Goal: Task Accomplishment & Management: Manage account settings

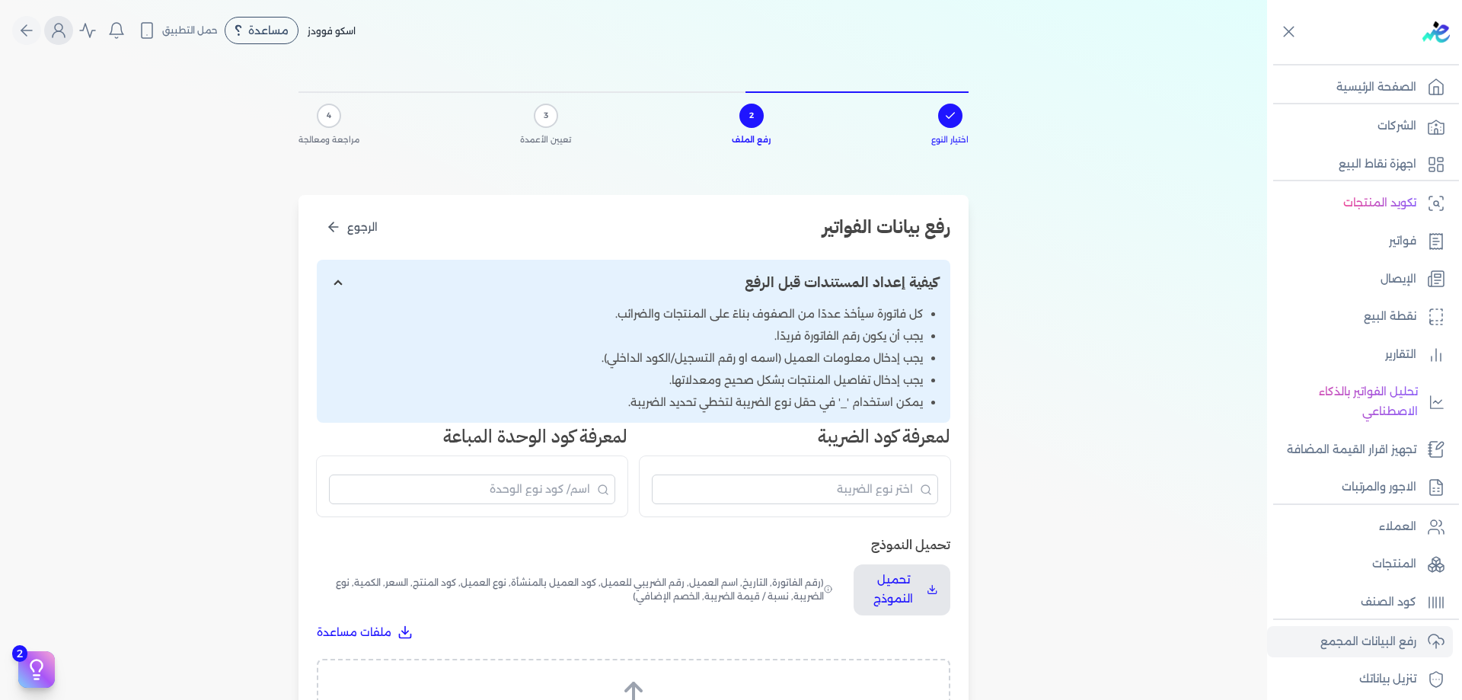
click at [57, 34] on icon "Global" at bounding box center [58, 30] width 18 height 18
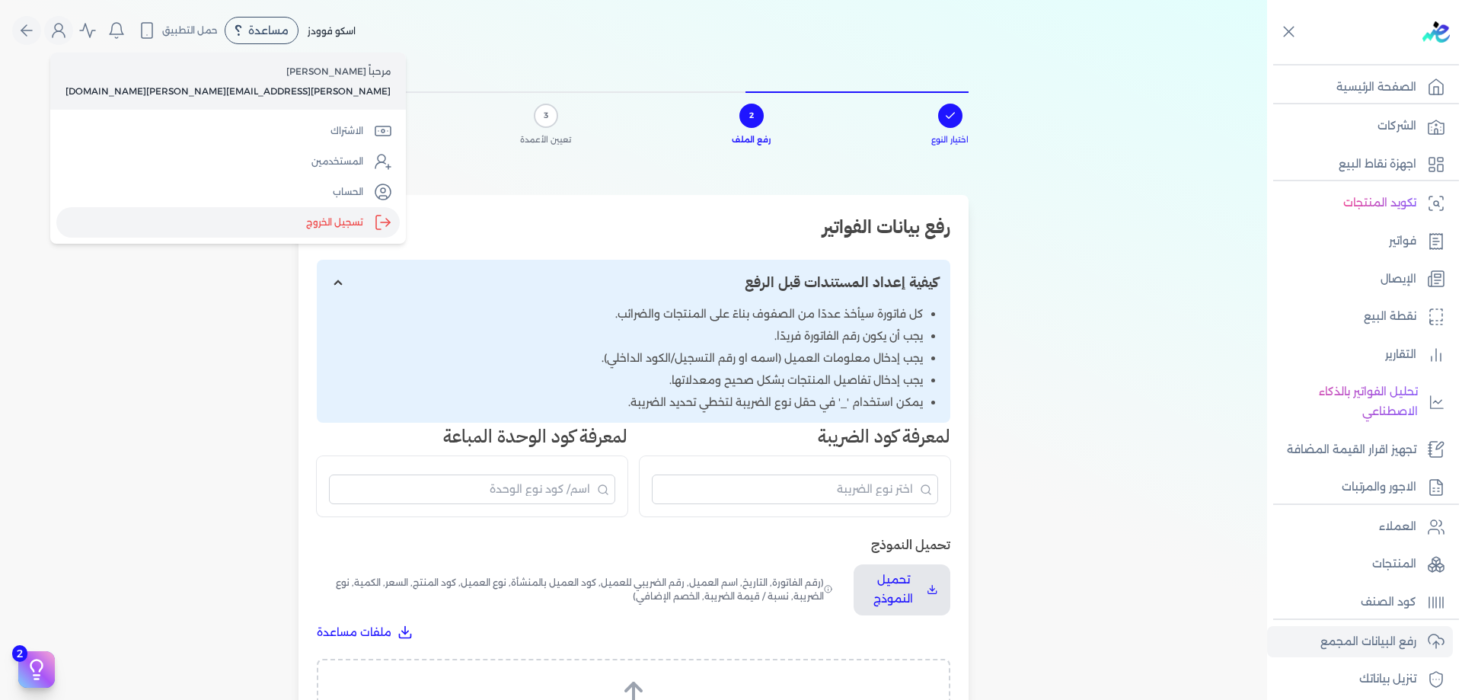
click at [209, 222] on label "تسجيل الخروج" at bounding box center [227, 222] width 343 height 30
click at [1267, 61] on input "Close" at bounding box center [1267, 61] width 0 height 0
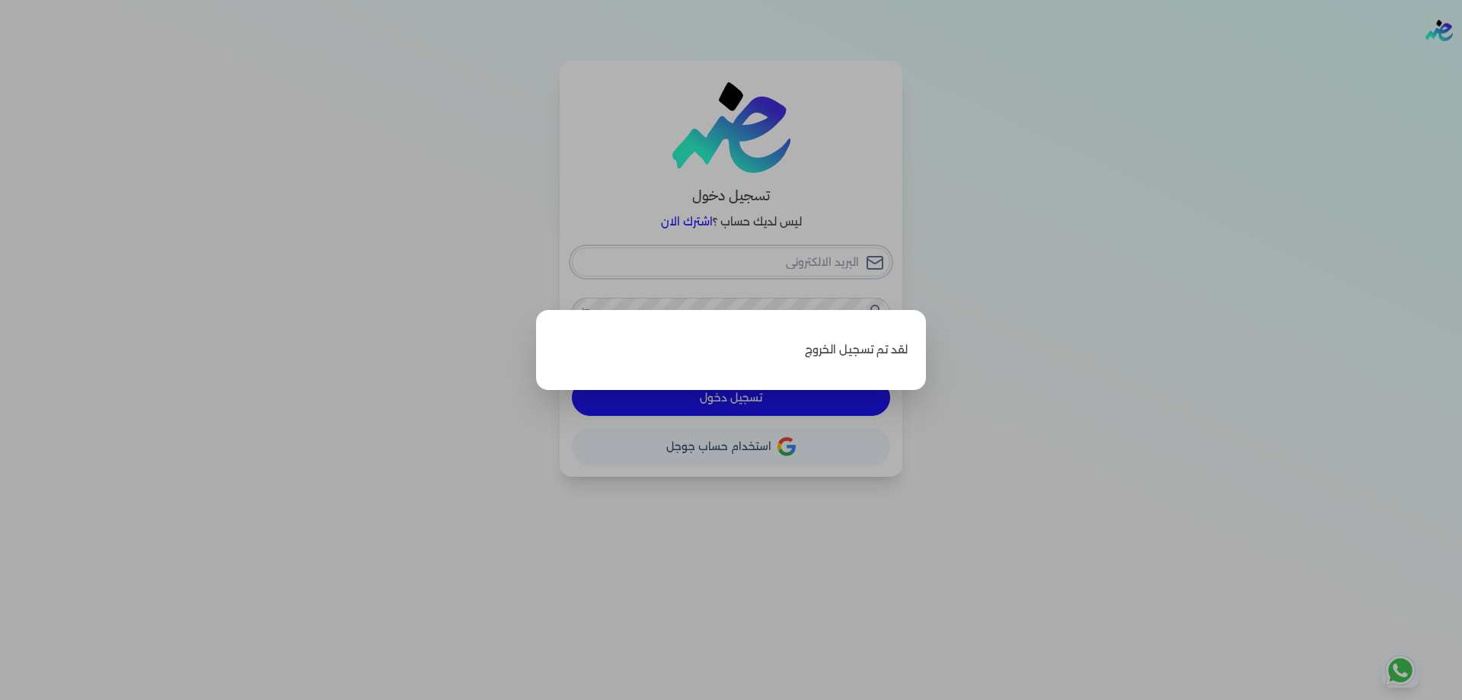
type input "[PERSON_NAME][EMAIL_ADDRESS][PERSON_NAME][DOMAIN_NAME]"
click at [1023, 381] on label "Close" at bounding box center [731, 350] width 1462 height 700
click at [1461, 61] on input "Close" at bounding box center [1462, 61] width 0 height 0
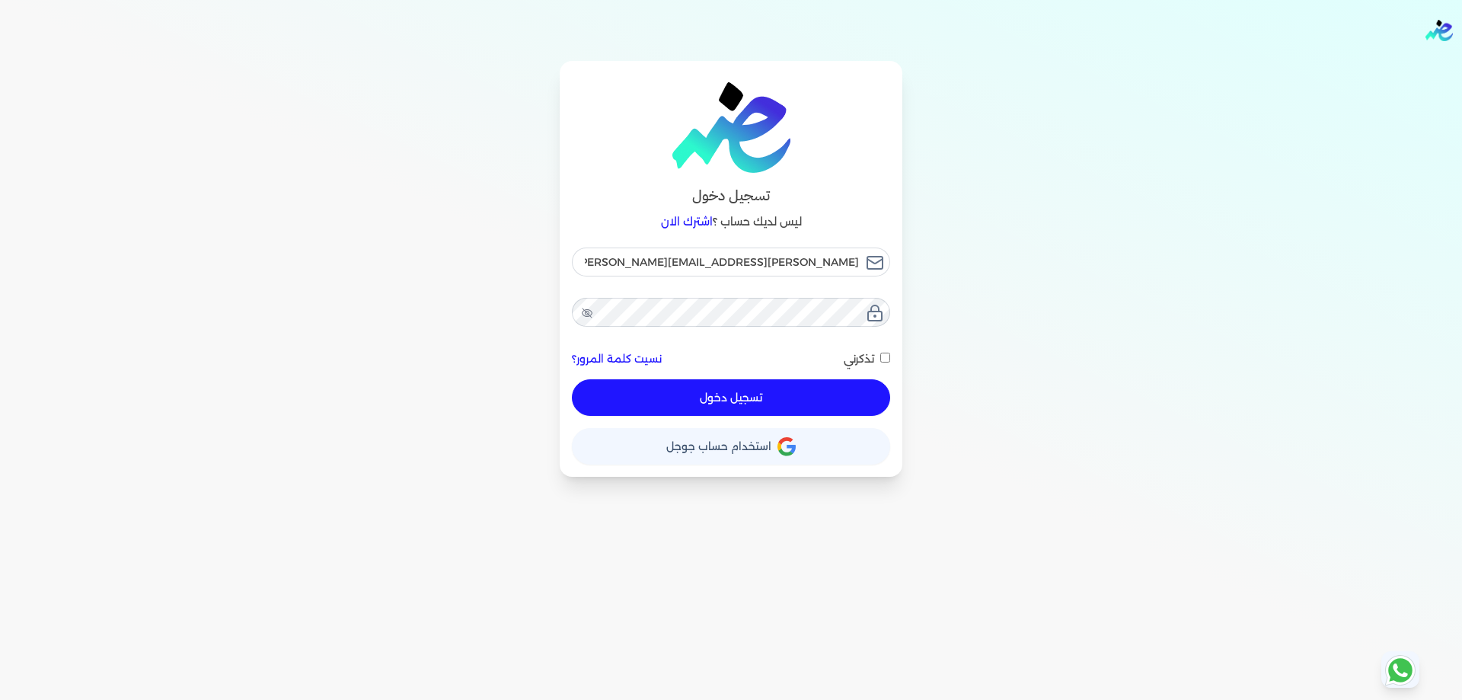
click at [760, 391] on button "تسجيل دخول" at bounding box center [731, 397] width 318 height 37
checkbox input "false"
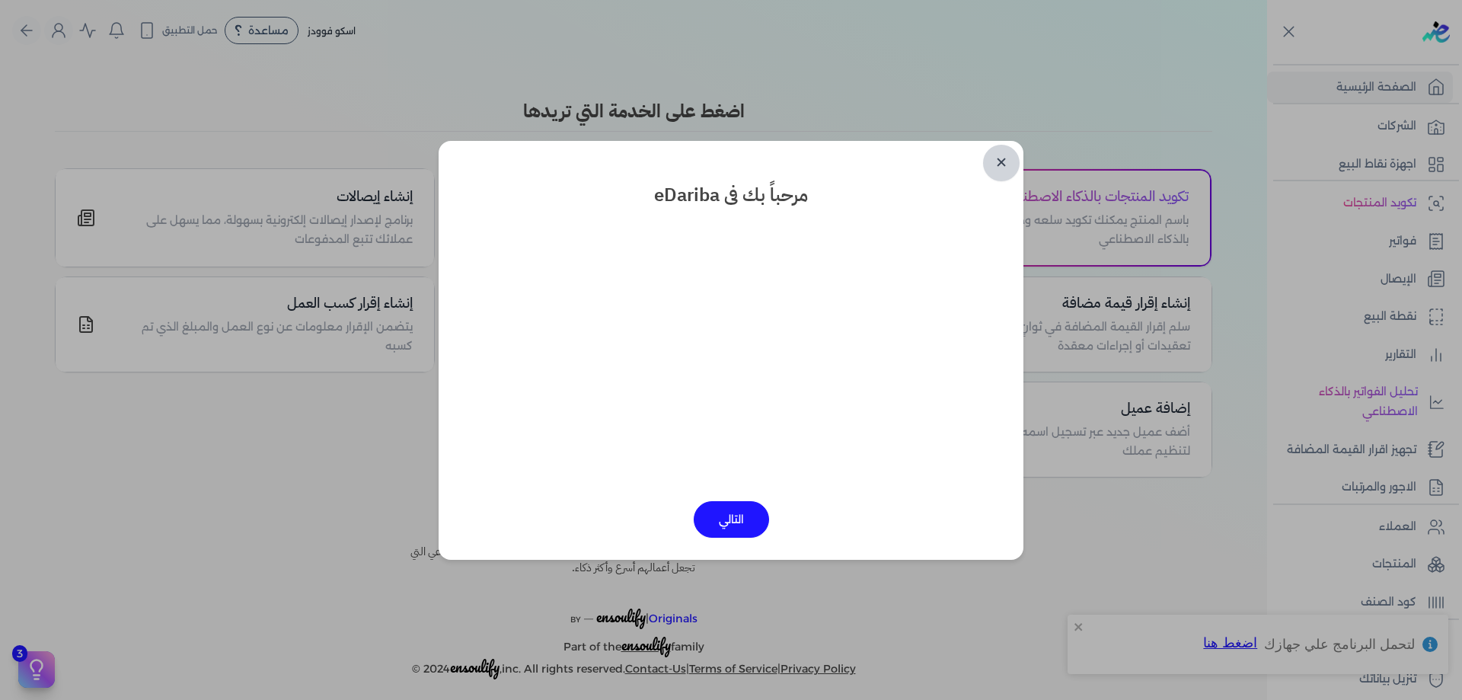
click at [1002, 152] on link "✕" at bounding box center [1001, 163] width 37 height 37
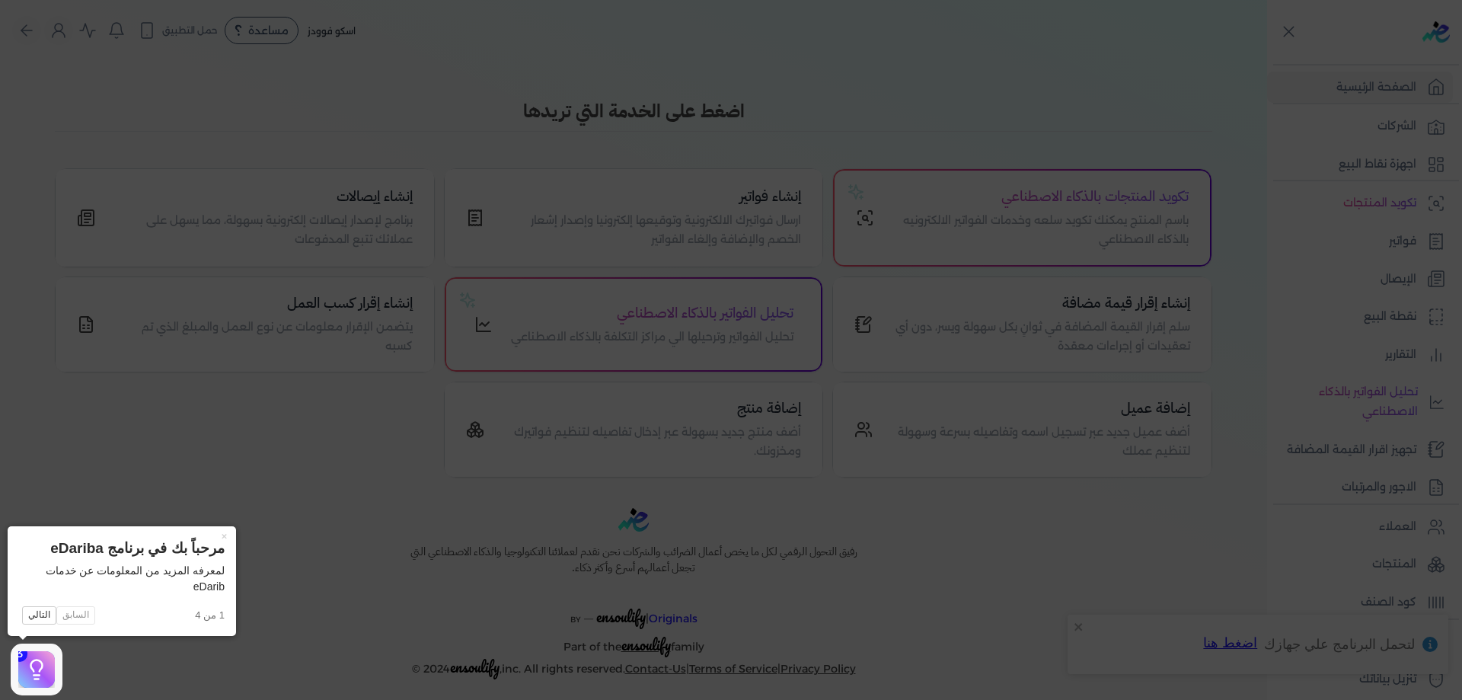
click at [317, 113] on icon at bounding box center [731, 350] width 1462 height 700
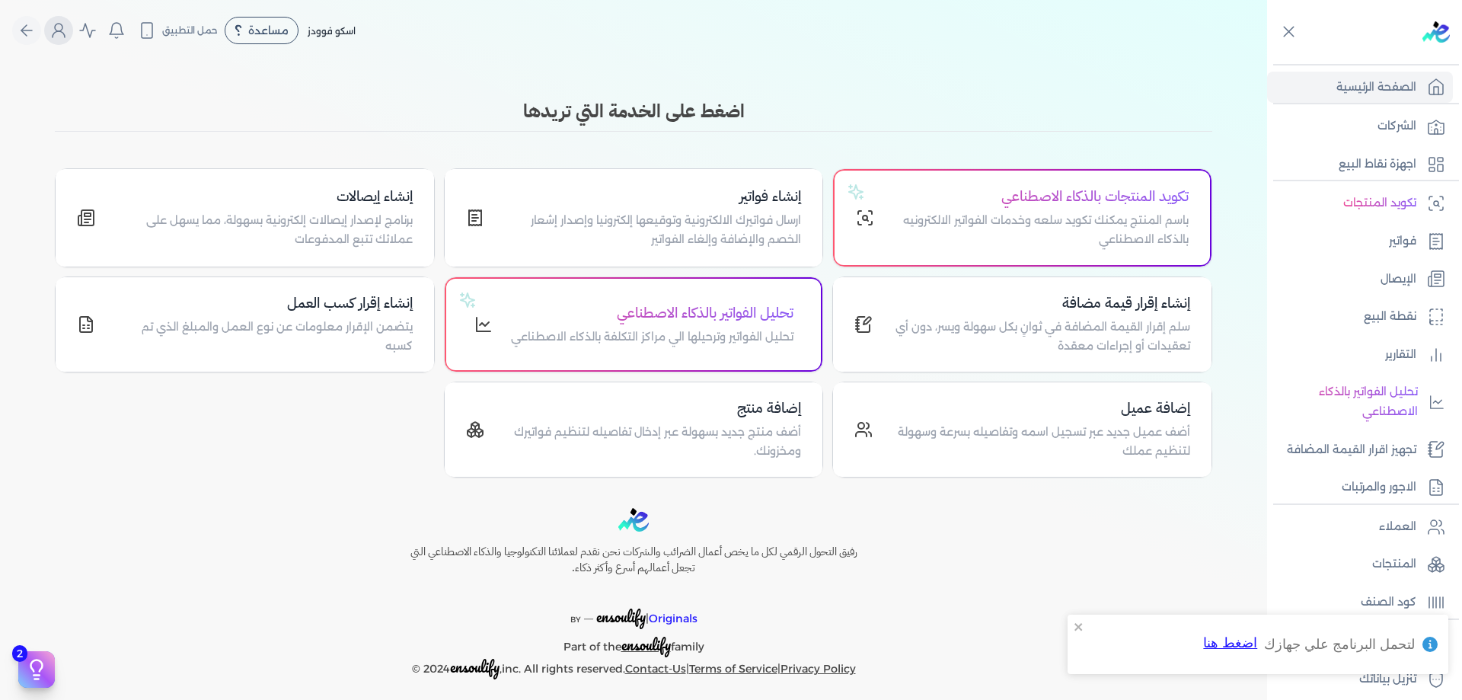
click at [56, 27] on button "Global" at bounding box center [58, 30] width 29 height 29
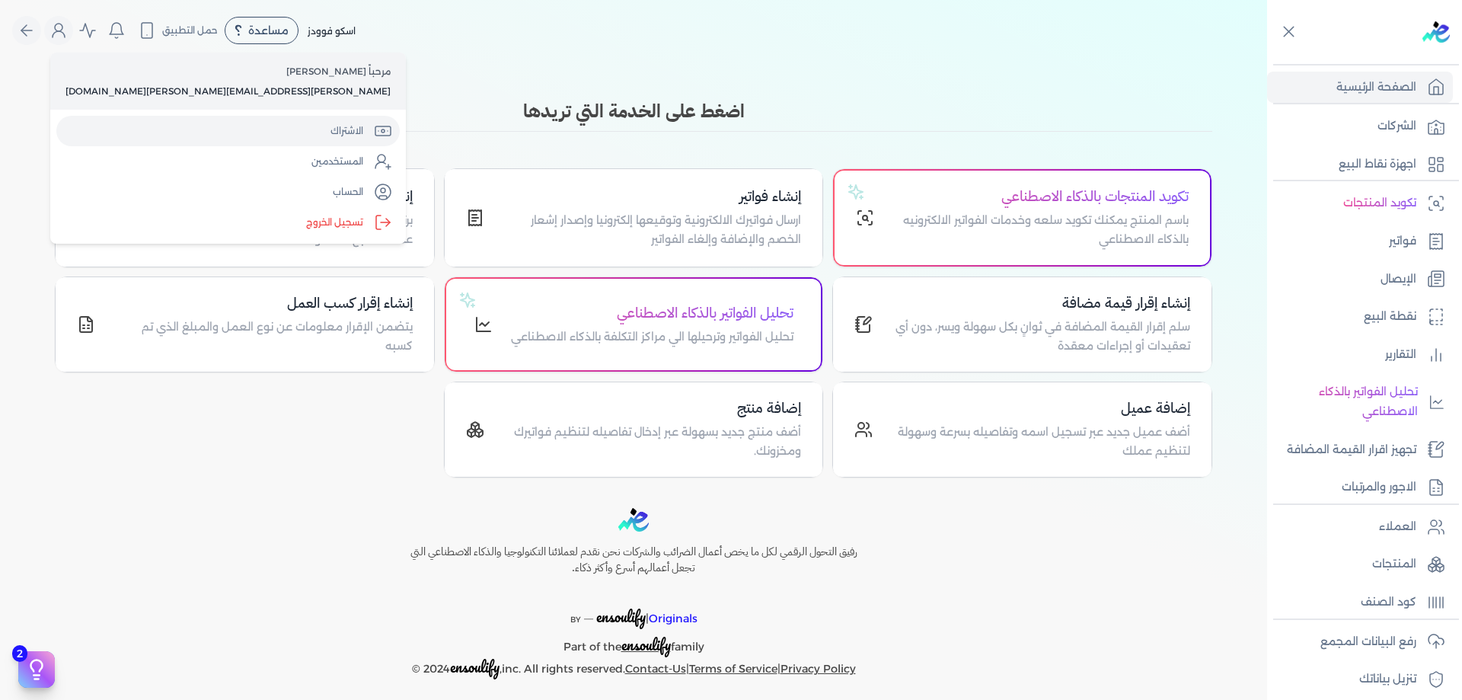
click at [186, 137] on link "الاشتراك" at bounding box center [227, 131] width 343 height 30
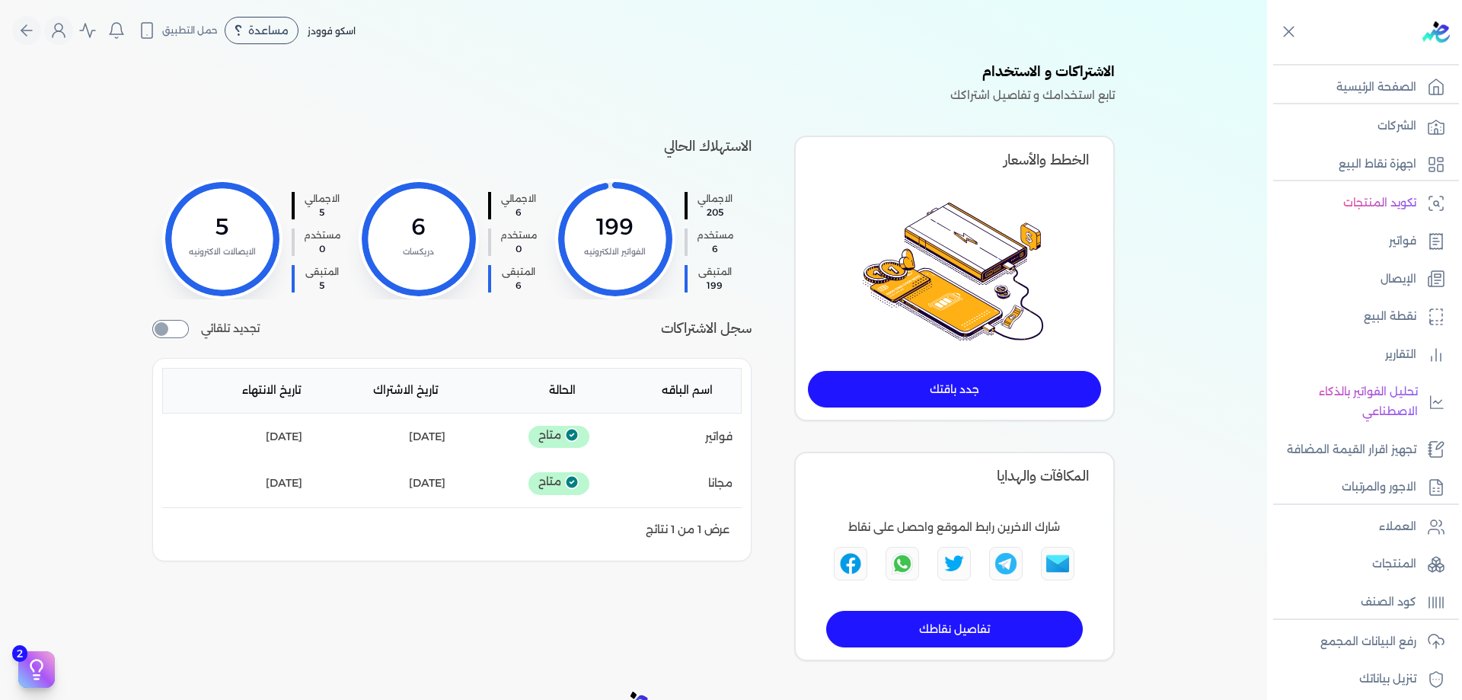
click at [54, 43] on div "مرحباً ahmed abdo [EMAIL_ADDRESS][DOMAIN_NAME] الاشتراك المستخدمين الحساب تسجيل…" at bounding box center [58, 30] width 29 height 29
click at [59, 38] on icon "Global" at bounding box center [58, 30] width 18 height 18
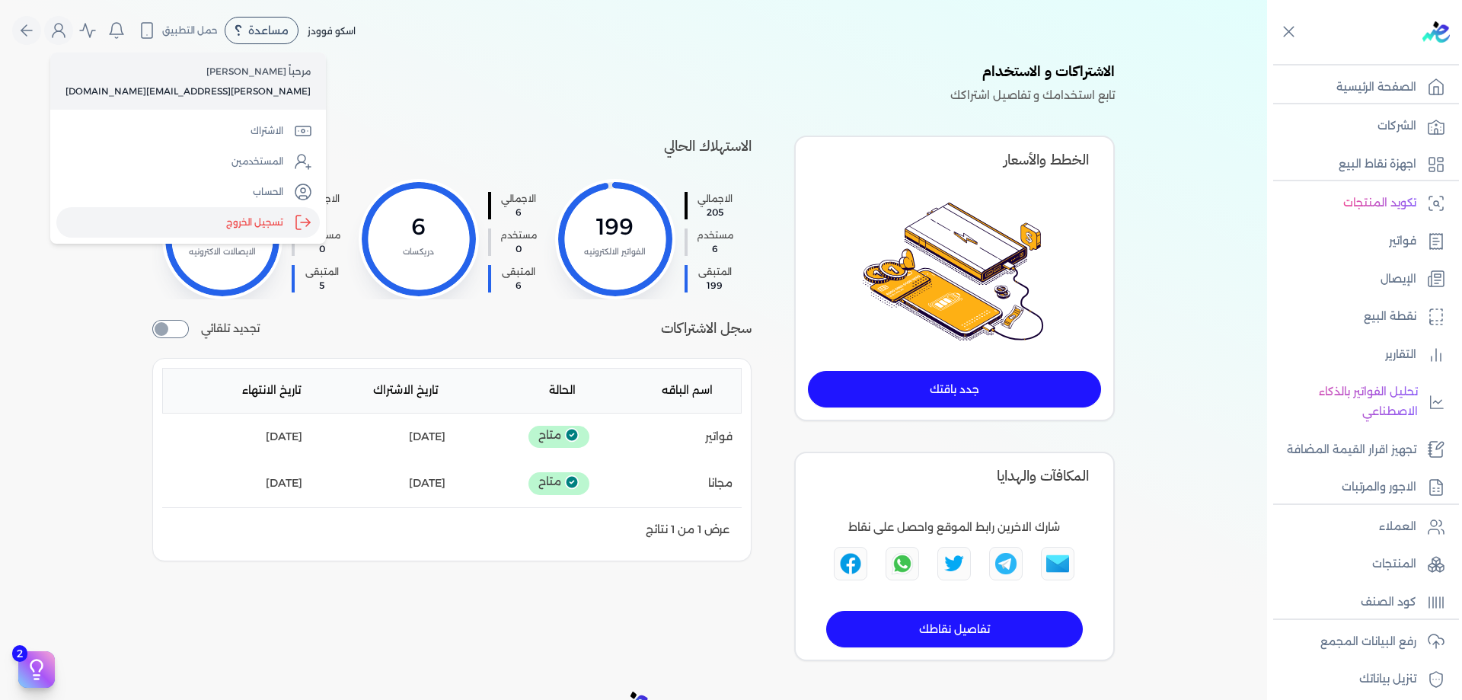
click at [155, 218] on label "تسجيل الخروج" at bounding box center [187, 222] width 263 height 30
click at [1267, 61] on input "Close" at bounding box center [1267, 61] width 0 height 0
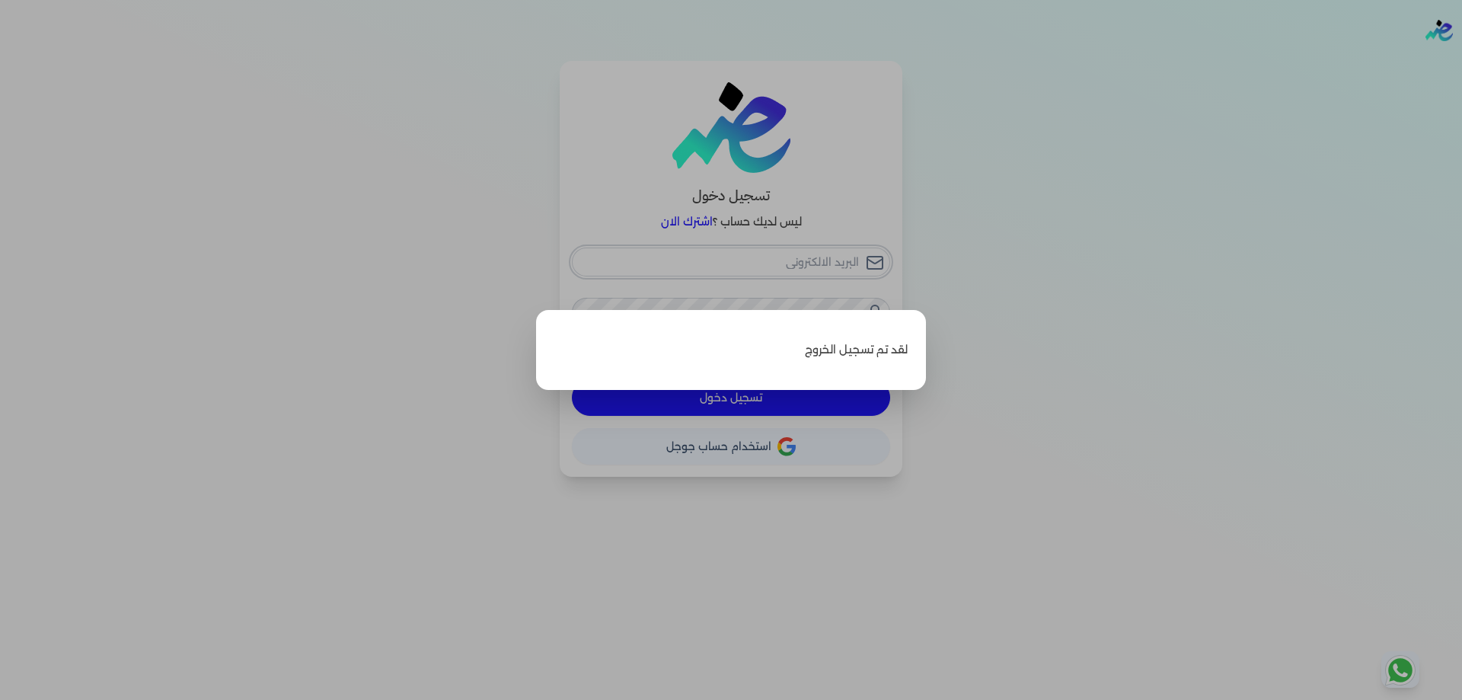
type input "[PERSON_NAME][EMAIL_ADDRESS][PERSON_NAME][DOMAIN_NAME]"
click at [447, 404] on label "Close" at bounding box center [731, 350] width 1462 height 700
click at [1461, 61] on input "Close" at bounding box center [1462, 61] width 0 height 0
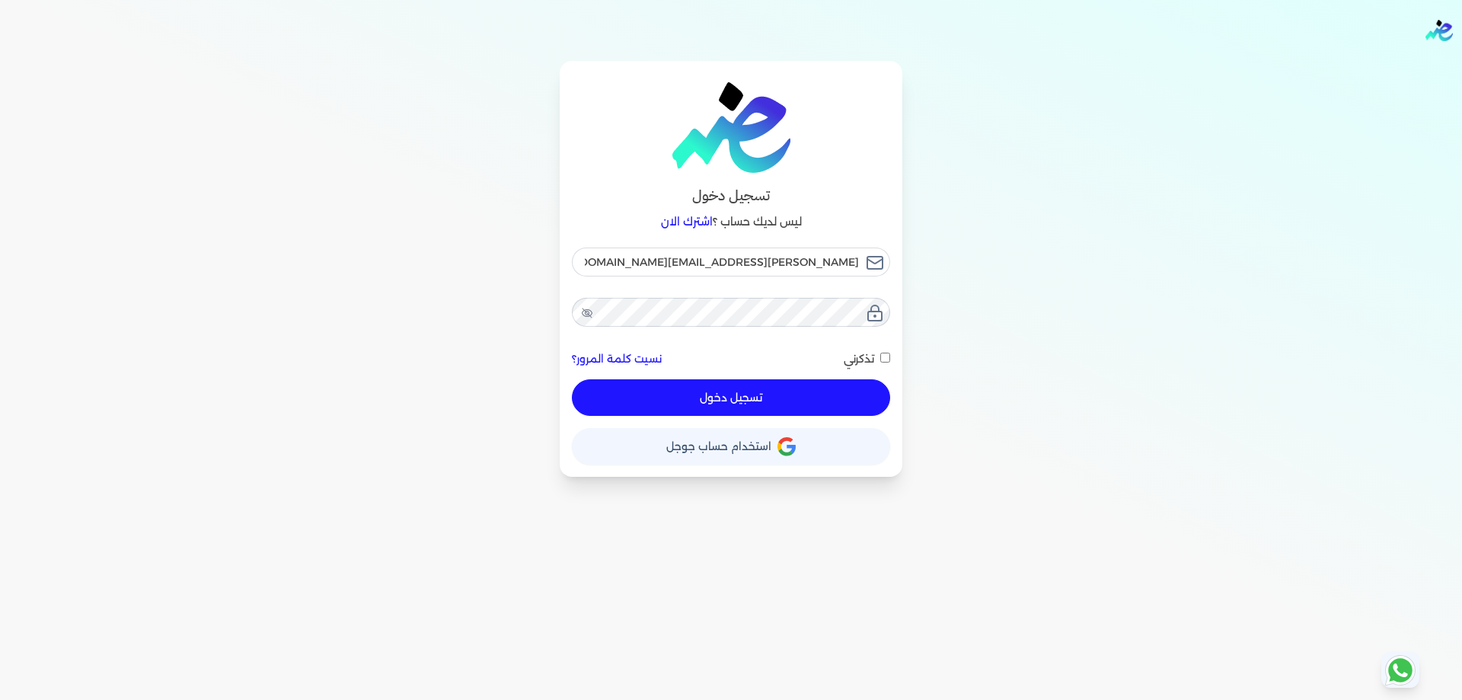
click at [631, 392] on button "تسجيل دخول" at bounding box center [731, 397] width 318 height 37
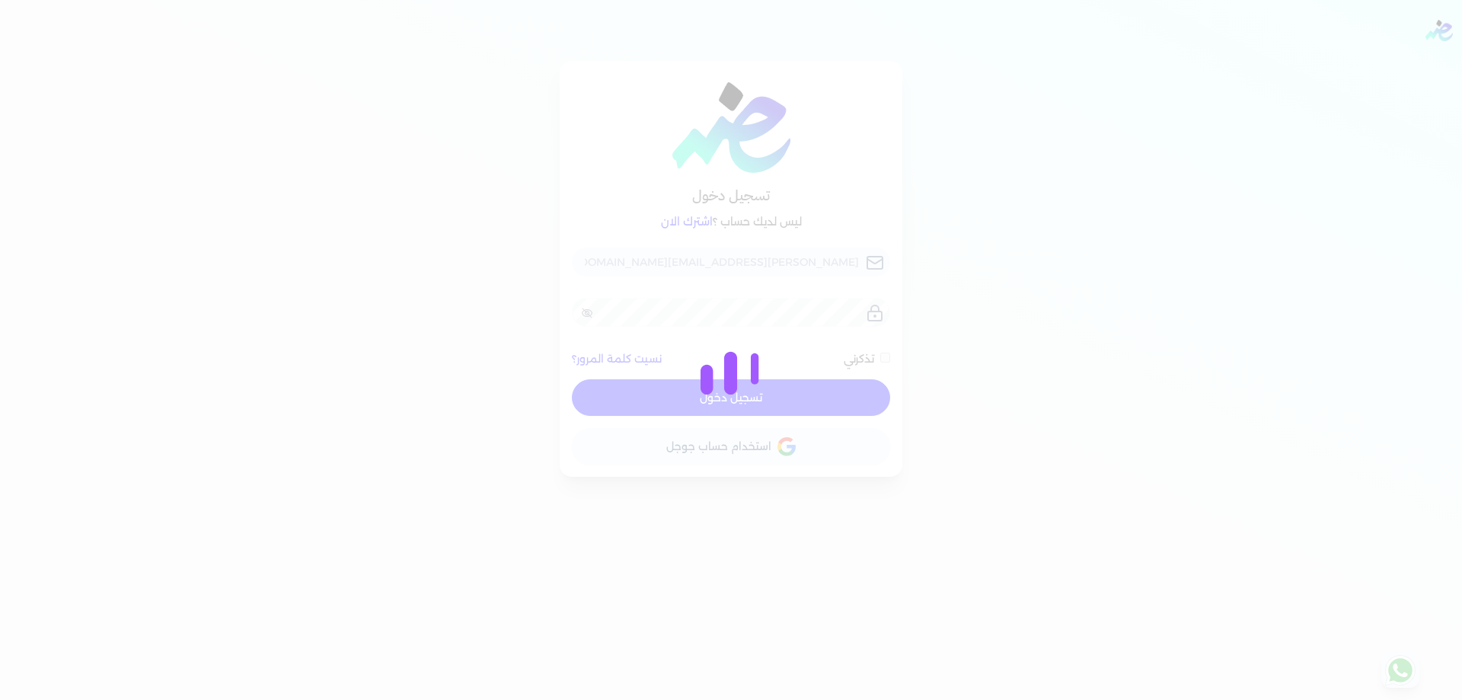
checkbox input "false"
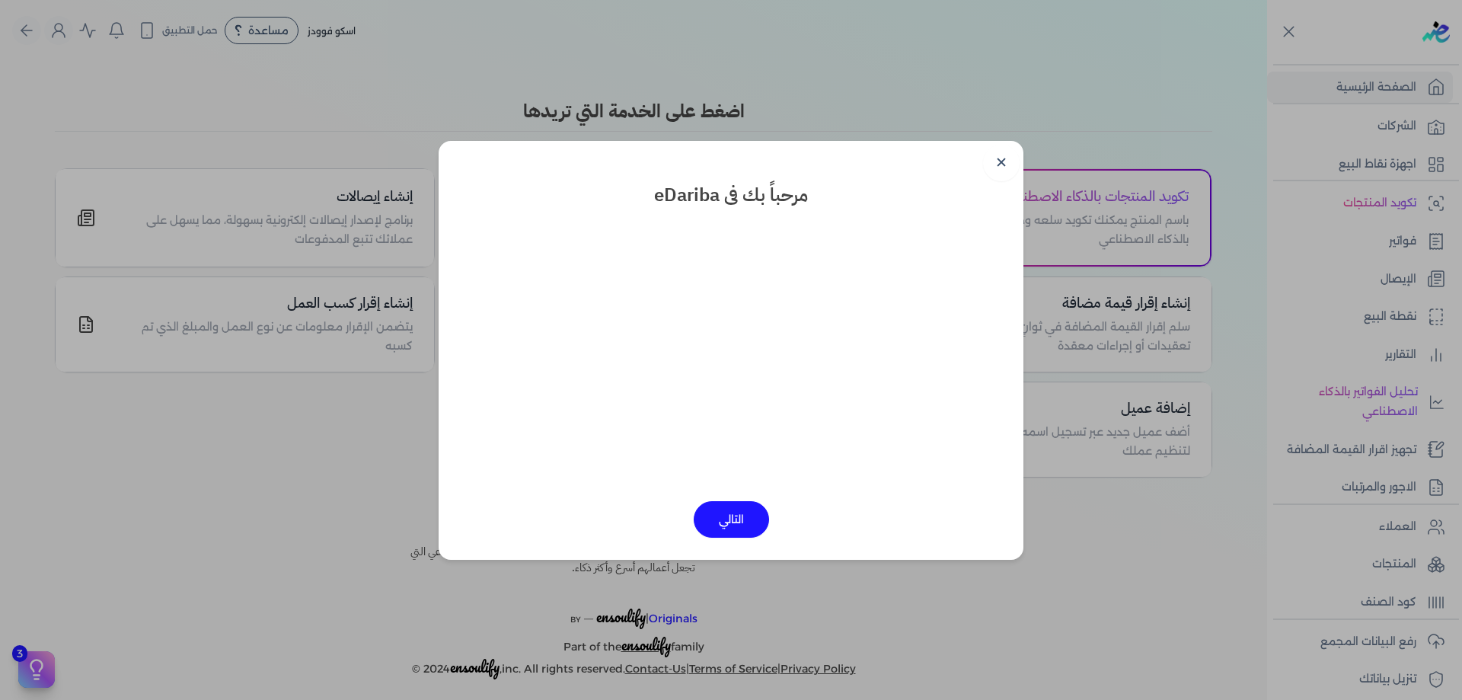
click at [993, 171] on link "✕" at bounding box center [1001, 163] width 37 height 37
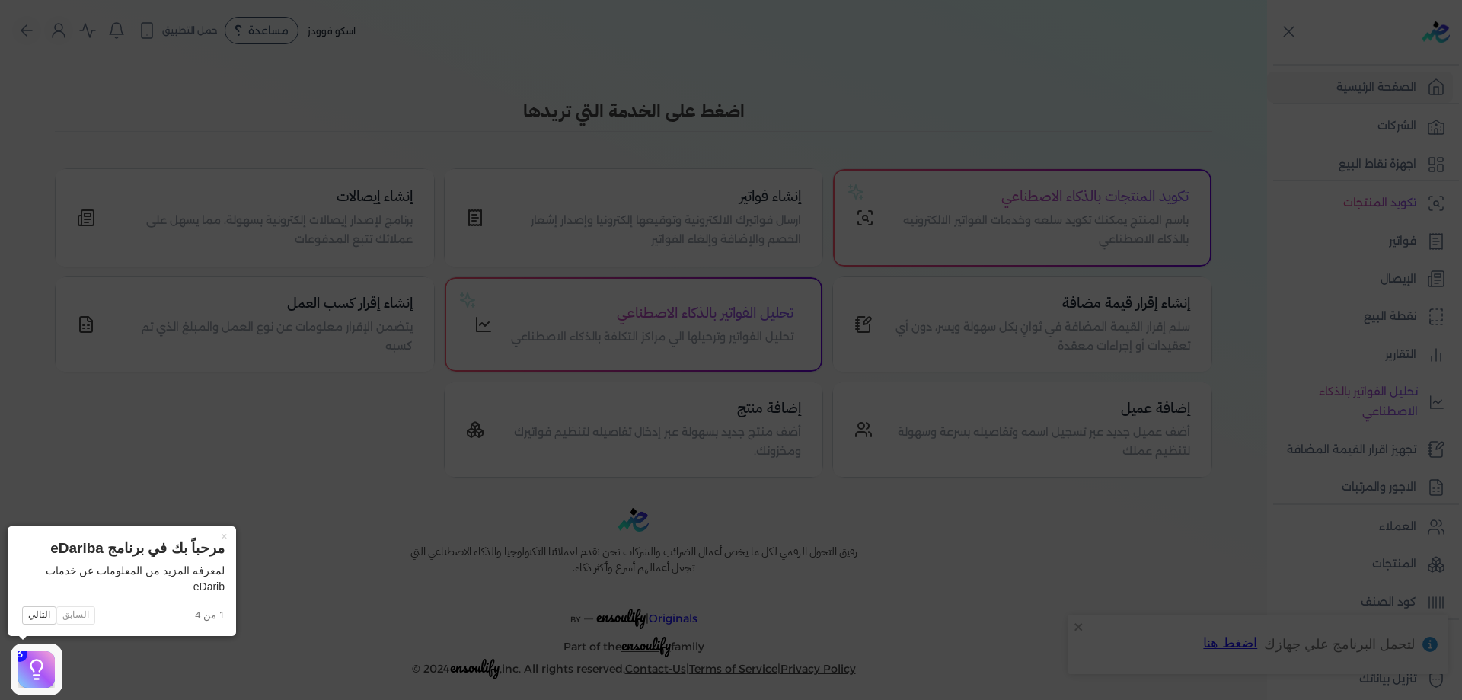
click at [318, 129] on icon at bounding box center [731, 350] width 1462 height 700
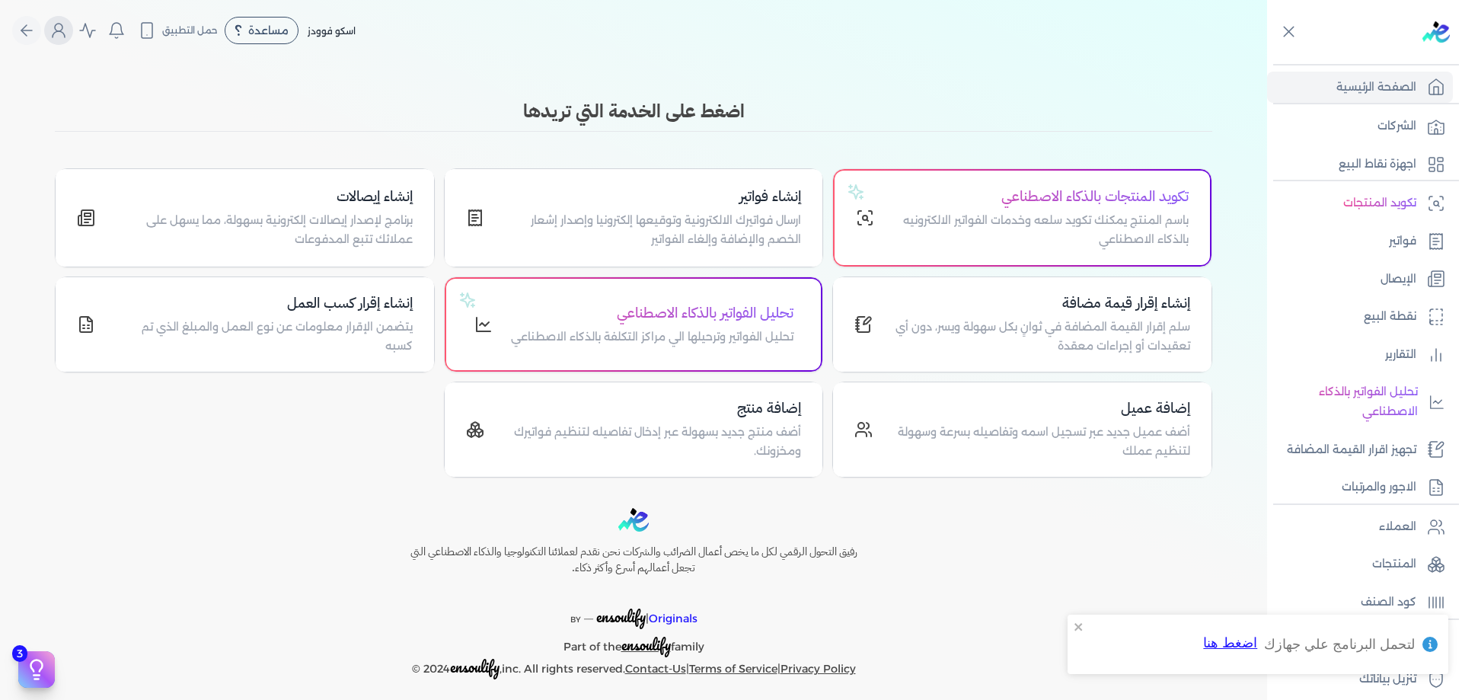
click at [68, 37] on icon "Global" at bounding box center [58, 30] width 18 height 18
click at [68, 28] on icon "Global" at bounding box center [58, 30] width 18 height 18
click at [68, 30] on icon "Global" at bounding box center [58, 30] width 18 height 18
click at [83, 57] on div "مرحباً ahmed abdo ahmed.abdo@sgfinternational.com" at bounding box center [188, 81] width 276 height 57
click at [62, 27] on icon "Global" at bounding box center [58, 30] width 18 height 18
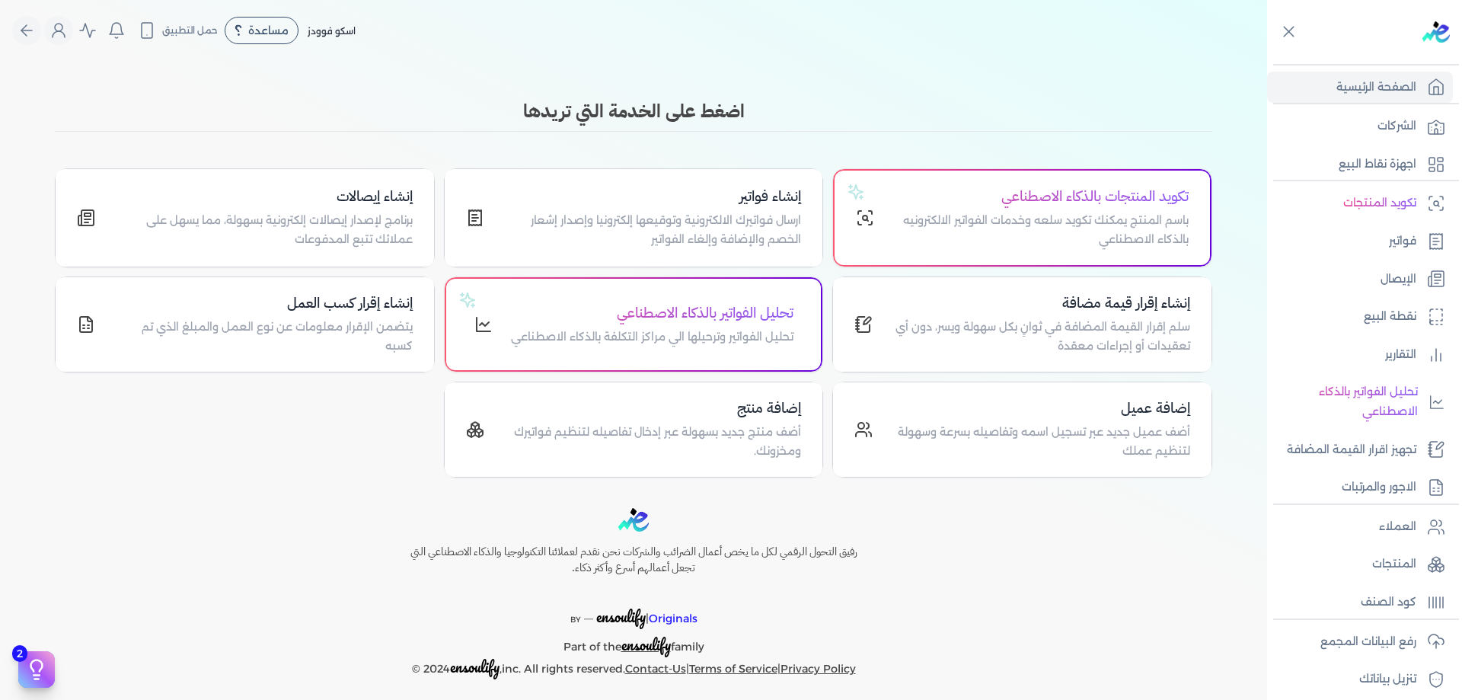
click at [91, 65] on div "Toggle Navigation الاسعار العمولات مساعدة خدمة العملاء دليل المستخدم تسجيل الدخ…" at bounding box center [633, 350] width 1267 height 700
click at [68, 37] on icon "Global" at bounding box center [58, 30] width 18 height 18
click at [78, 53] on nav "Toggle Navigation الاسعار العمولات مساعدة خدمة العملاء دليل المستخدم تسجيل الدخ…" at bounding box center [633, 30] width 1267 height 61
click at [68, 27] on icon "Global" at bounding box center [58, 30] width 18 height 18
click at [103, 72] on div "Toggle Navigation الاسعار العمولات مساعدة خدمة العملاء دليل المستخدم تسجيل الدخ…" at bounding box center [633, 350] width 1267 height 700
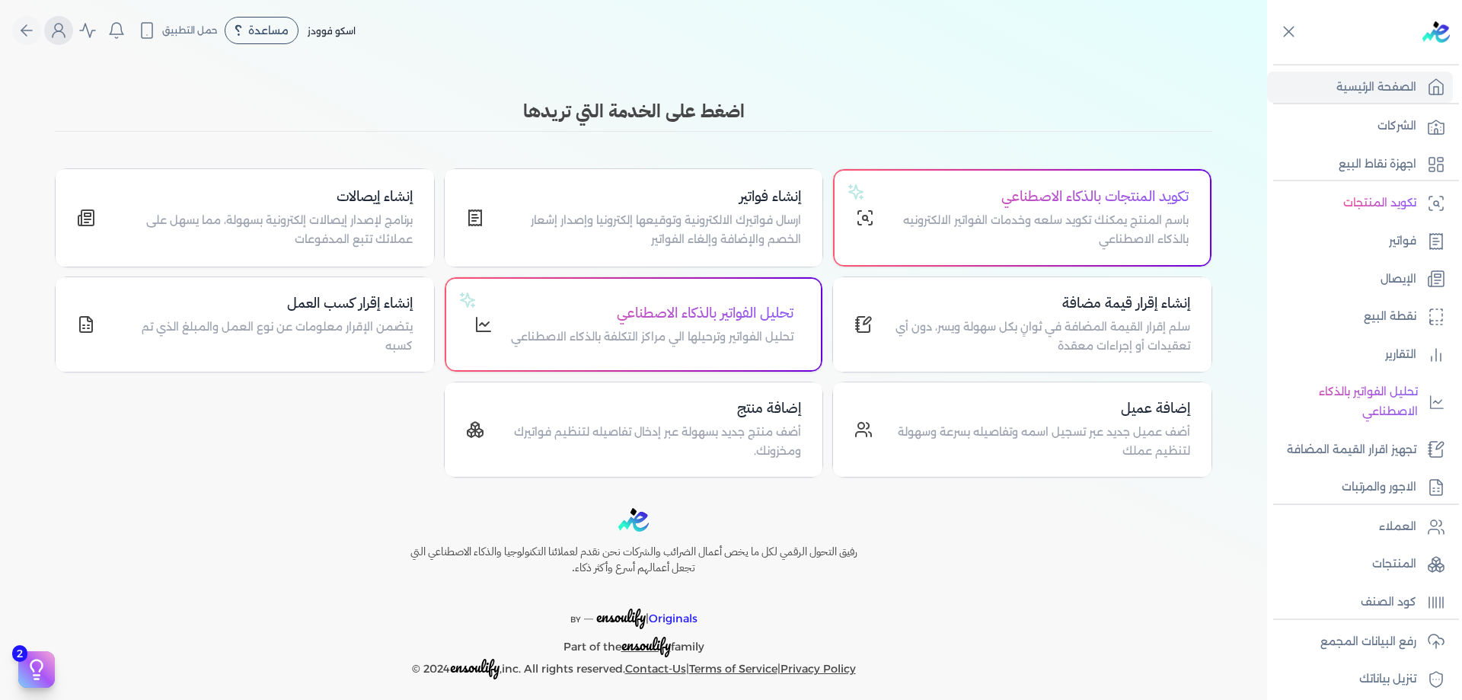
click at [73, 36] on button "Global" at bounding box center [58, 30] width 29 height 29
click at [68, 28] on icon "Global" at bounding box center [58, 30] width 18 height 18
click at [65, 30] on icon "Global" at bounding box center [58, 30] width 18 height 18
click at [65, 35] on icon "Global" at bounding box center [58, 30] width 18 height 18
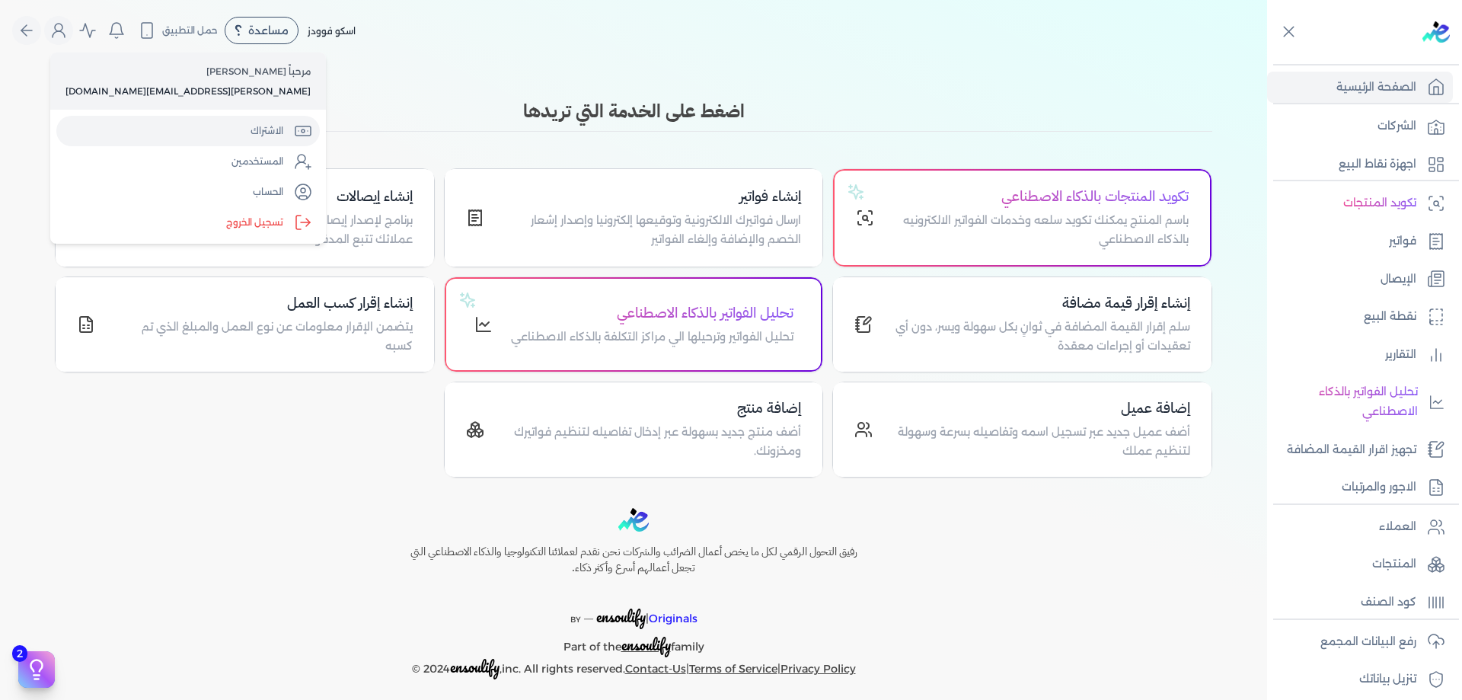
click at [180, 138] on link "الاشتراك" at bounding box center [187, 131] width 263 height 30
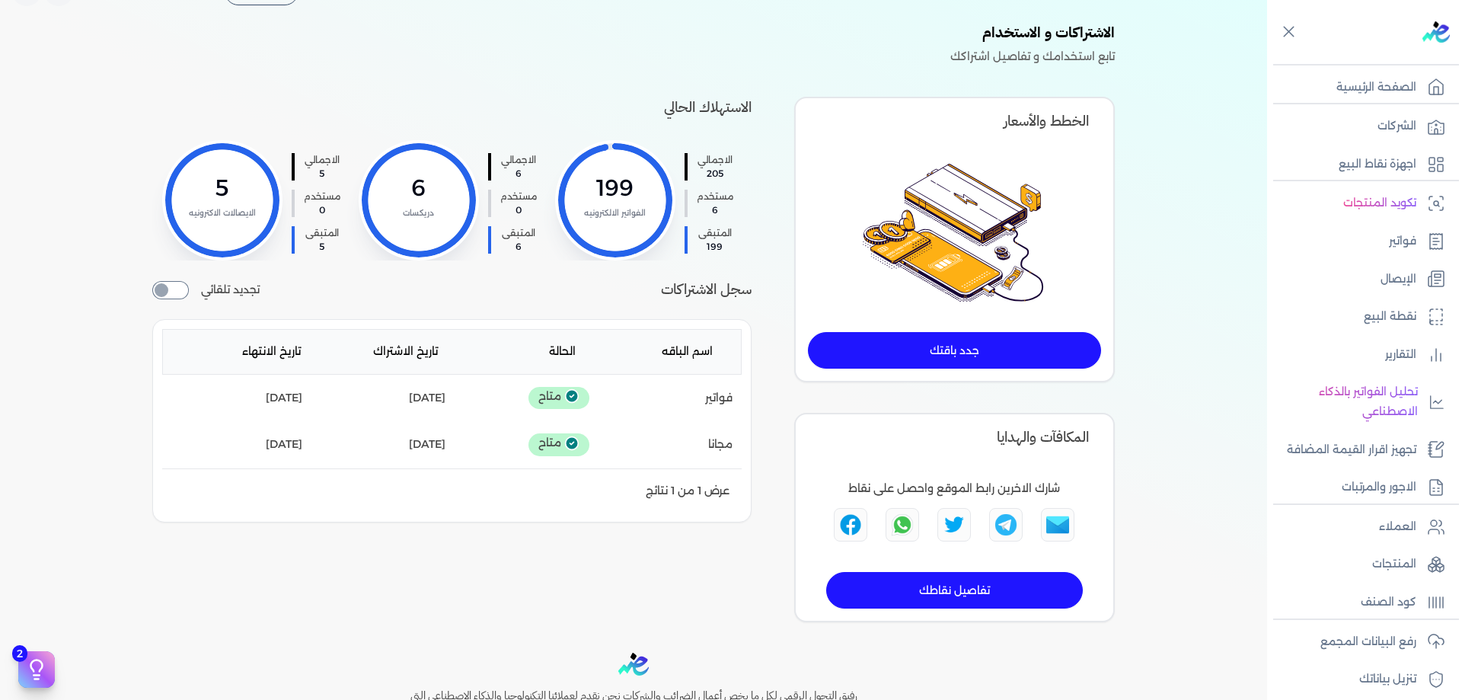
scroll to position [51, 0]
